Goal: Information Seeking & Learning: Learn about a topic

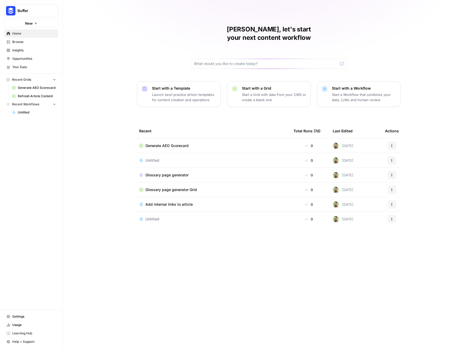
click at [12, 51] on span "Insights" at bounding box center [34, 50] width 44 height 5
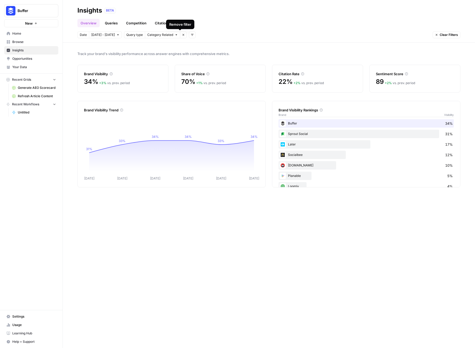
click at [187, 27] on div "Remove filter" at bounding box center [180, 24] width 28 height 9
click at [240, 14] on div "Insights BETA" at bounding box center [268, 10] width 383 height 8
click at [188, 23] on link "Pages" at bounding box center [183, 23] width 16 height 8
